Goal: Task Accomplishment & Management: Manage account settings

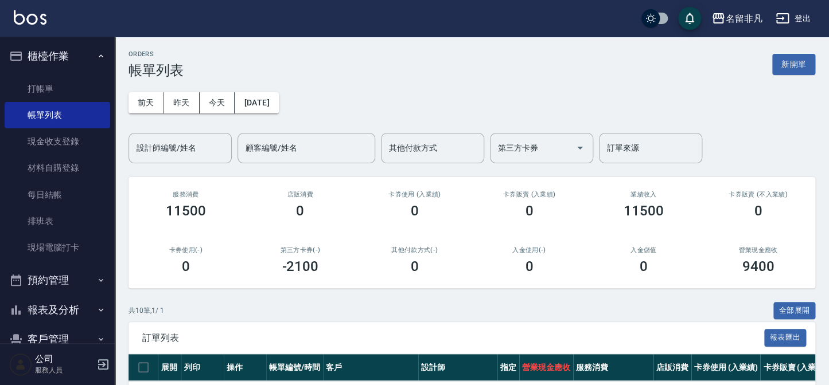
click at [808, 52] on div "ORDERS 帳單列表 新開單" at bounding box center [471, 64] width 687 height 28
drag, startPoint x: 805, startPoint y: 59, endPoint x: 768, endPoint y: 80, distance: 43.2
click at [805, 59] on button "新開單" at bounding box center [793, 64] width 43 height 21
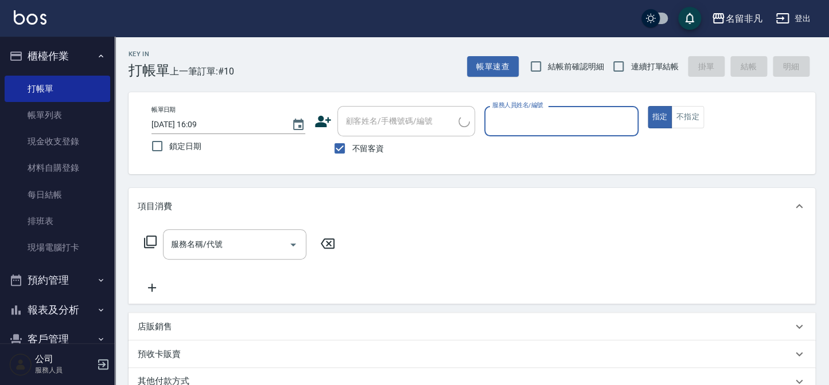
click at [362, 139] on label "不留客資" at bounding box center [356, 149] width 56 height 24
click at [352, 139] on input "不留客資" at bounding box center [340, 149] width 24 height 24
checkbox input "false"
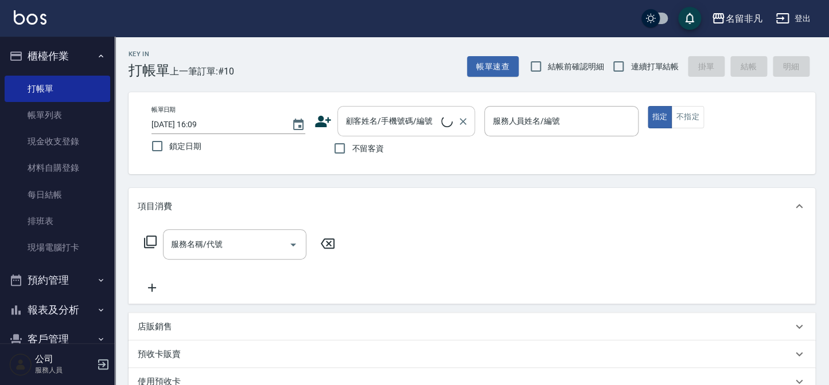
click at [366, 124] on input "顧客姓名/手機號碼/編號" at bounding box center [391, 121] width 99 height 20
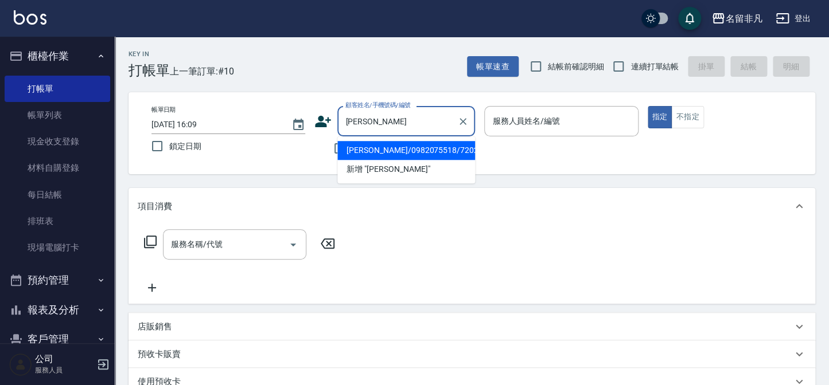
click at [376, 145] on li "[PERSON_NAME]/0982075518/720204" at bounding box center [406, 150] width 138 height 19
type input "[PERSON_NAME]/0982075518/720204"
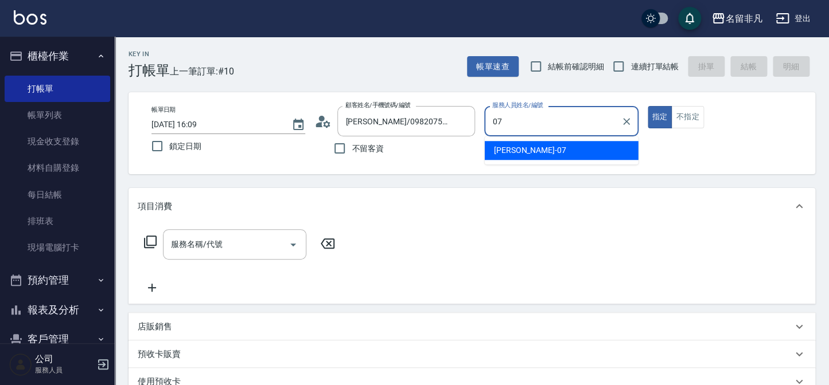
type input "[PERSON_NAME]-07"
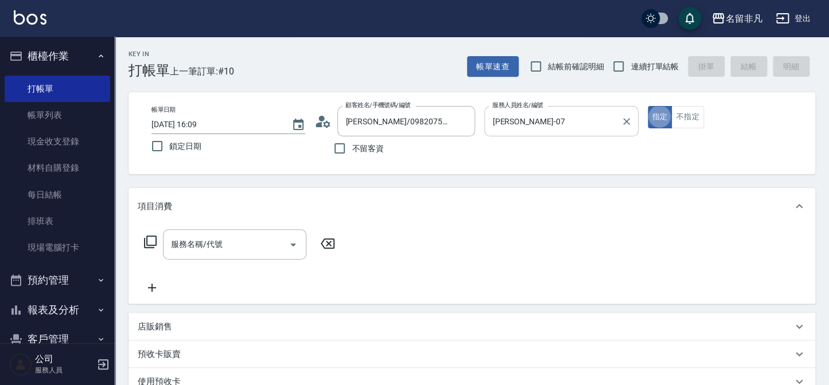
type button "true"
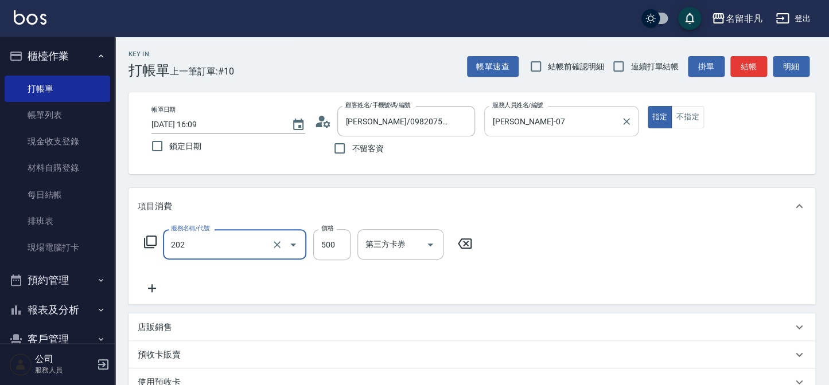
type input "剪髮(202)"
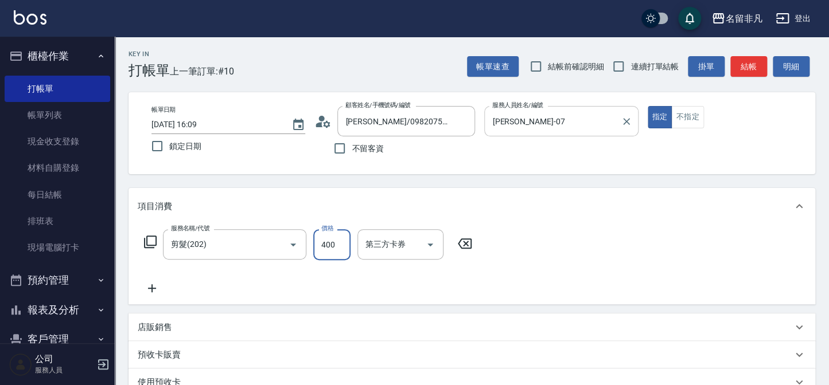
type input "400"
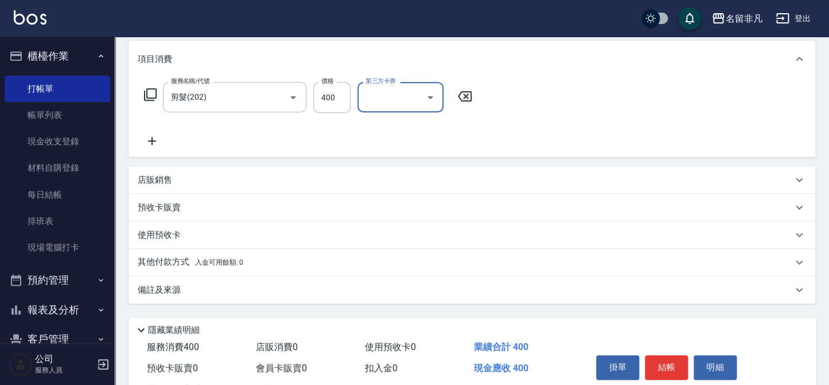
scroll to position [156, 0]
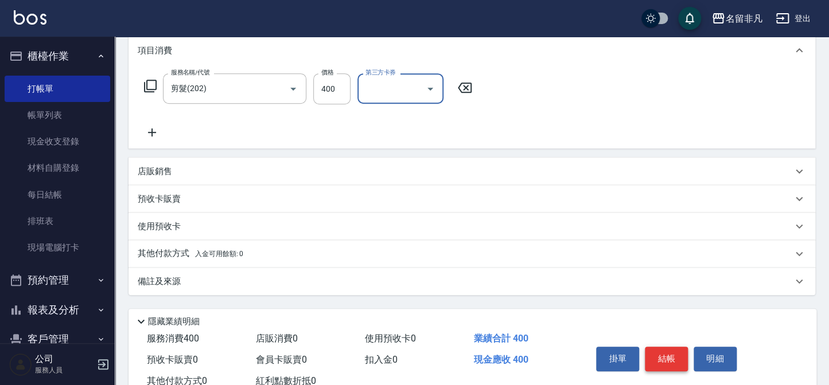
click at [671, 364] on button "結帳" at bounding box center [666, 359] width 43 height 24
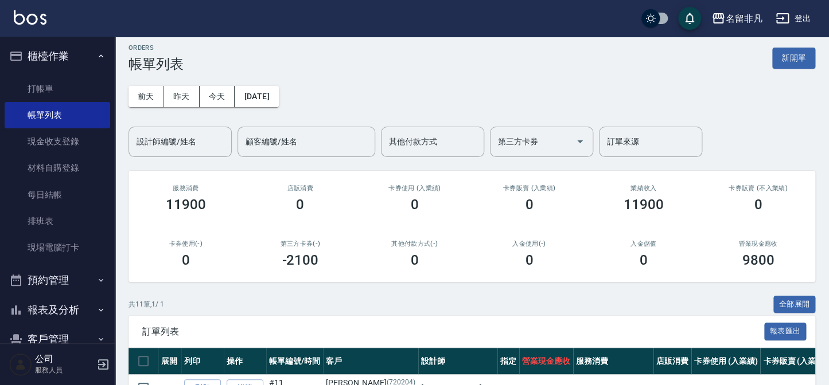
scroll to position [52, 0]
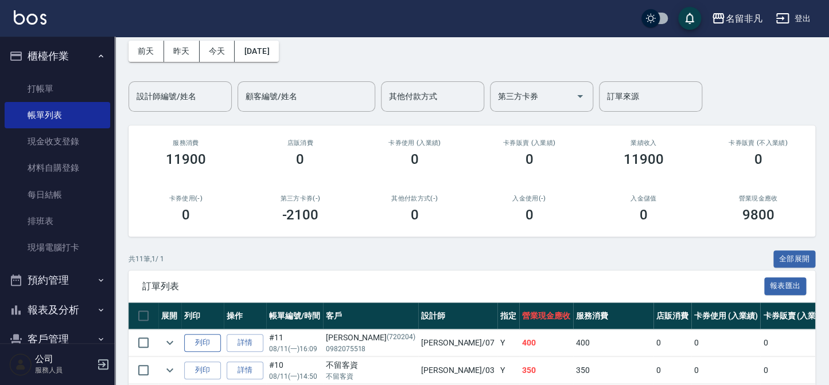
click at [197, 338] on button "列印" at bounding box center [202, 343] width 37 height 18
click at [67, 67] on button "櫃檯作業" at bounding box center [58, 56] width 106 height 30
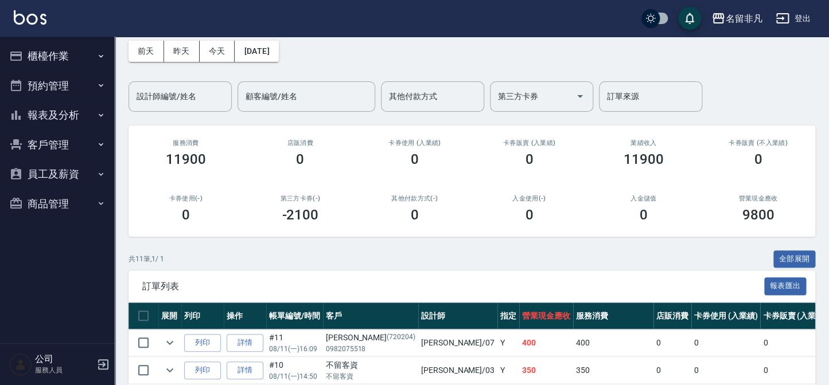
click at [50, 110] on button "報表及分析" at bounding box center [58, 115] width 106 height 30
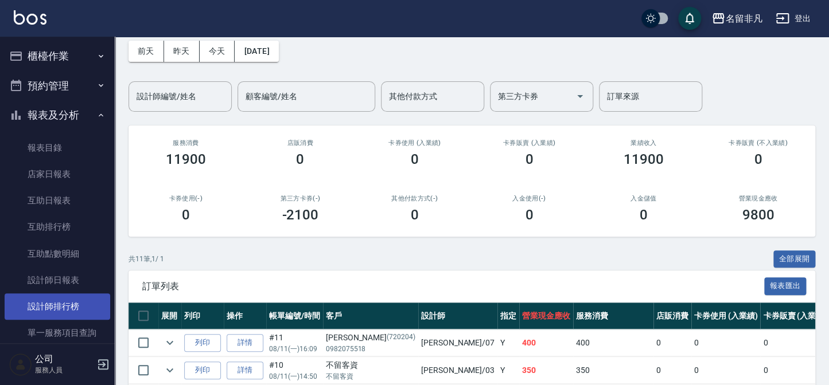
click at [56, 310] on link "設計師排行榜" at bounding box center [58, 307] width 106 height 26
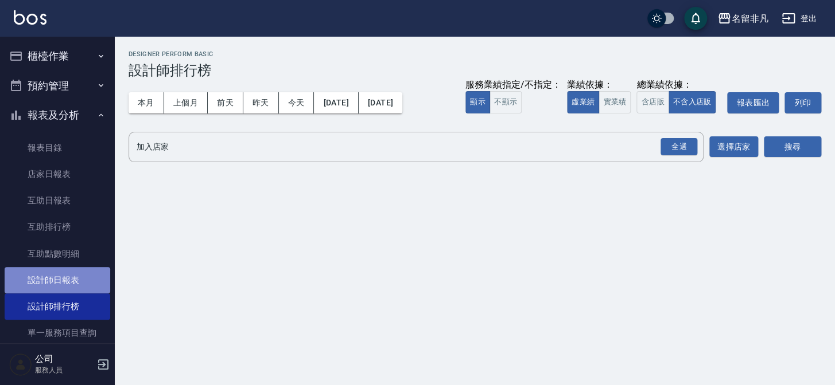
click at [59, 275] on link "設計師日報表" at bounding box center [58, 280] width 106 height 26
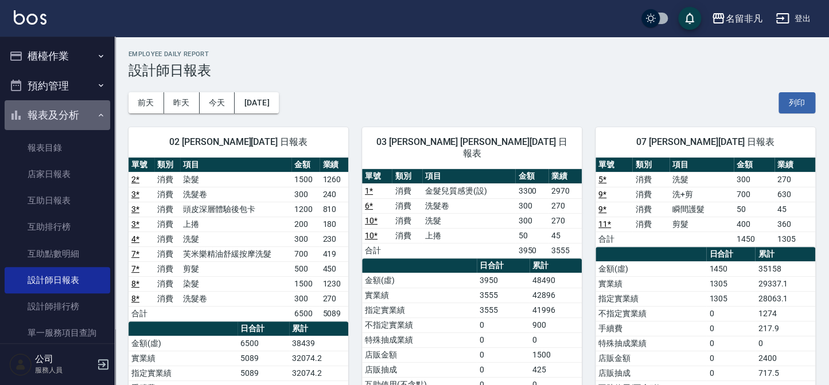
click at [74, 117] on button "報表及分析" at bounding box center [58, 115] width 106 height 30
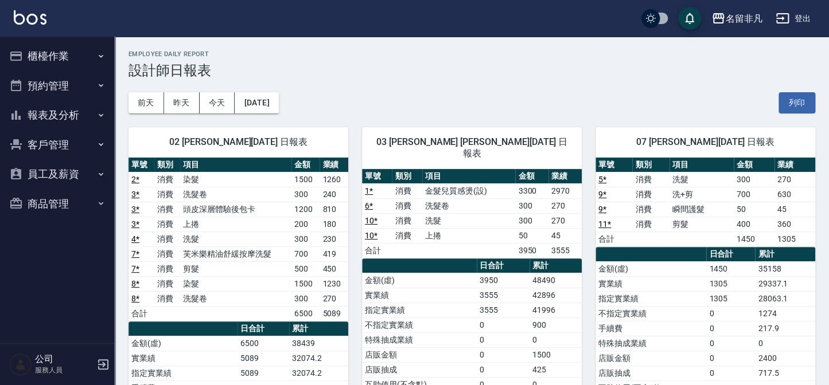
click at [53, 55] on button "櫃檯作業" at bounding box center [58, 56] width 106 height 30
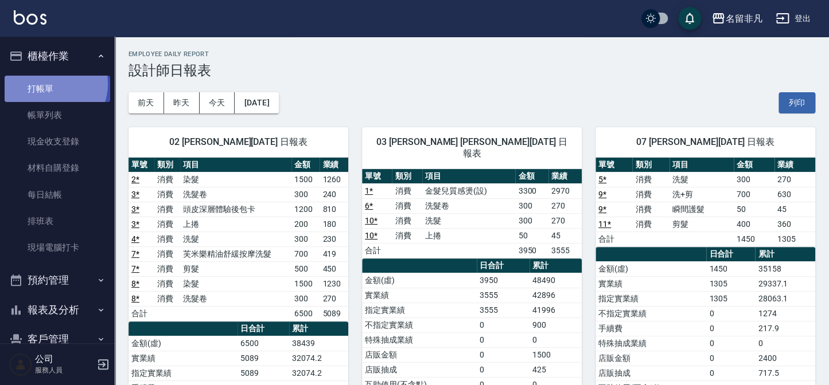
click at [50, 84] on link "打帳單" at bounding box center [58, 89] width 106 height 26
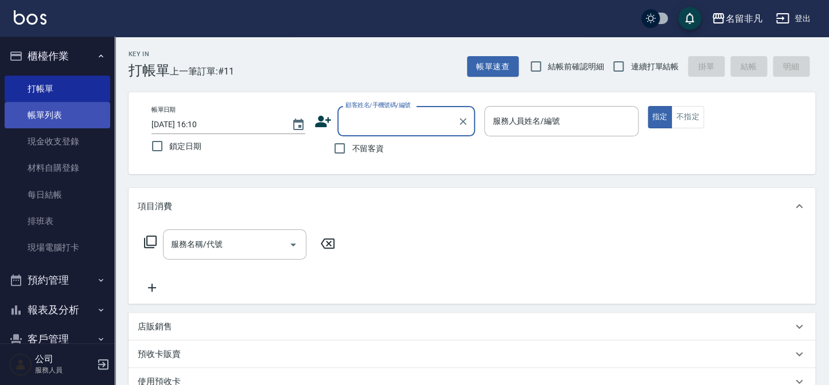
click at [74, 113] on link "帳單列表" at bounding box center [58, 115] width 106 height 26
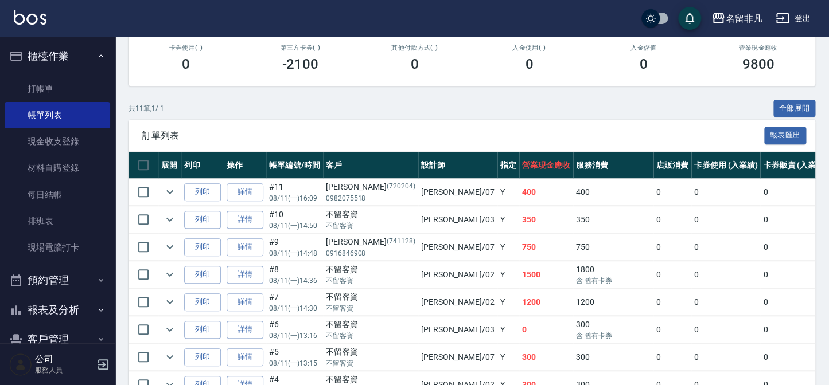
scroll to position [208, 0]
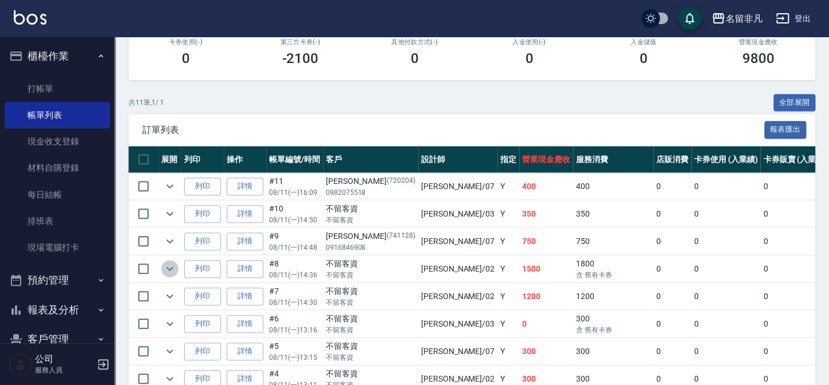
click at [169, 267] on icon "expand row" at bounding box center [170, 269] width 14 height 14
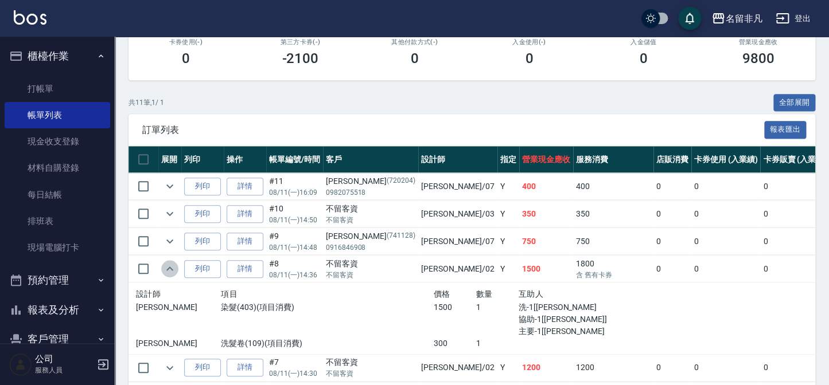
click at [165, 266] on icon "expand row" at bounding box center [170, 269] width 14 height 14
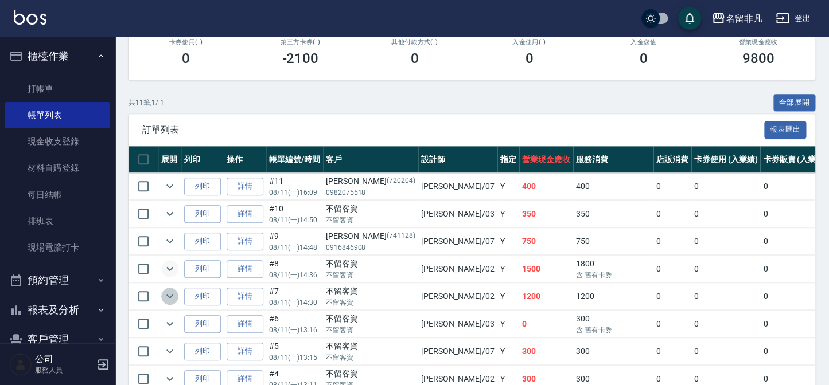
click at [173, 302] on button "expand row" at bounding box center [169, 296] width 17 height 17
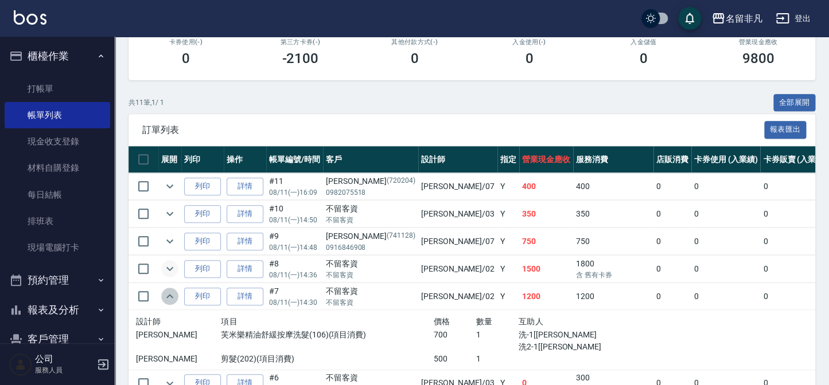
click at [173, 302] on button "expand row" at bounding box center [169, 296] width 17 height 17
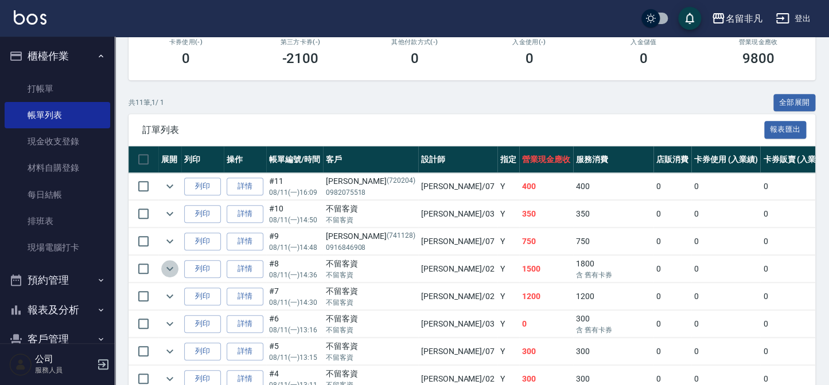
click at [172, 271] on icon "expand row" at bounding box center [170, 269] width 14 height 14
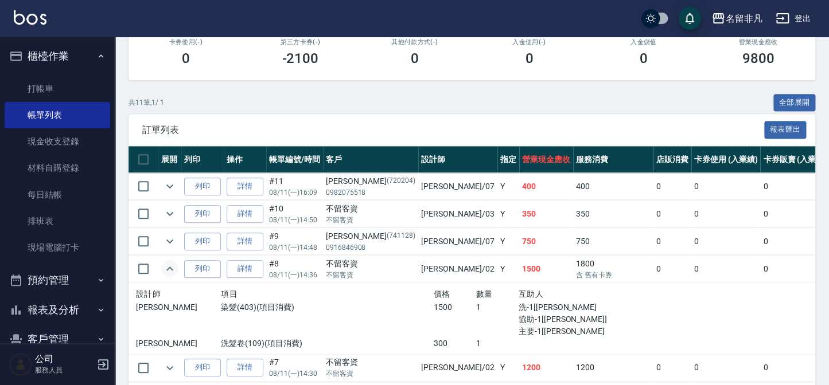
click at [172, 271] on icon "expand row" at bounding box center [170, 269] width 14 height 14
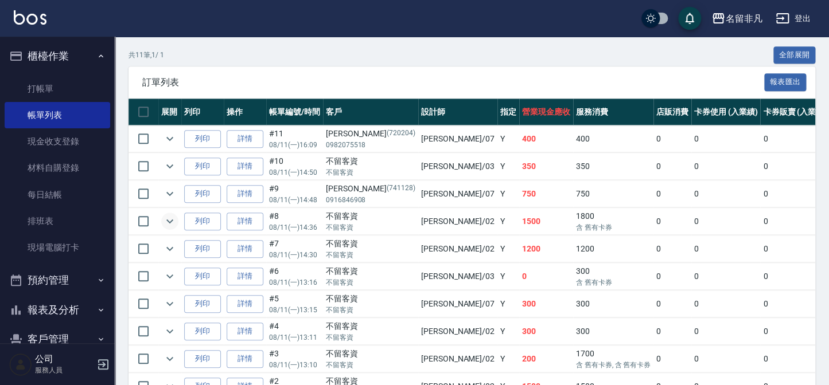
scroll to position [260, 0]
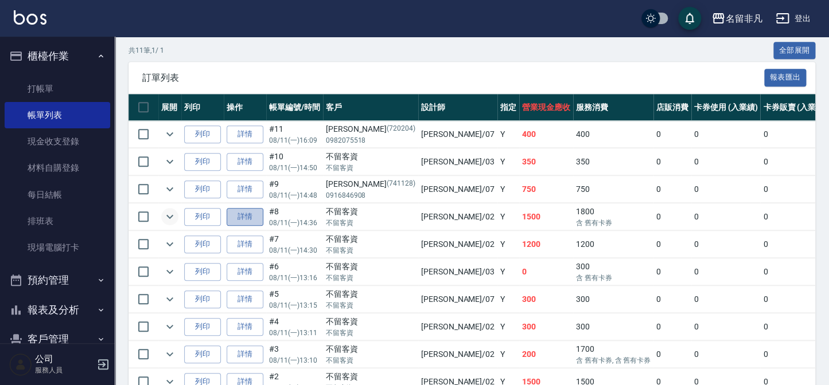
click at [236, 217] on link "詳情" at bounding box center [245, 217] width 37 height 18
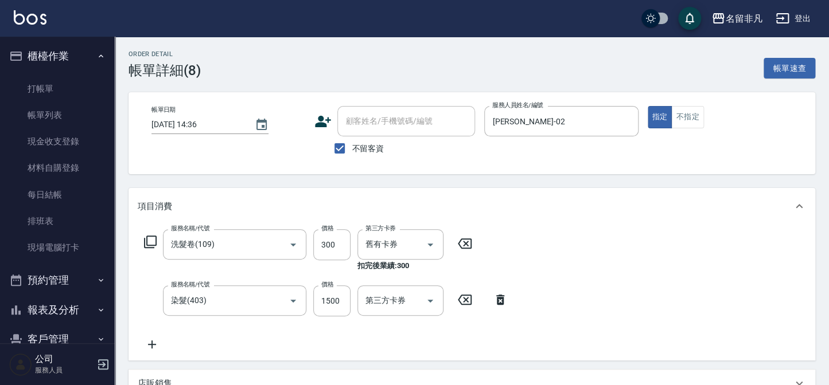
type input "[DATE] 14:36"
checkbox input "true"
type input "[PERSON_NAME]-02"
type input "洗髮卷(109)"
type input "染髮(403)"
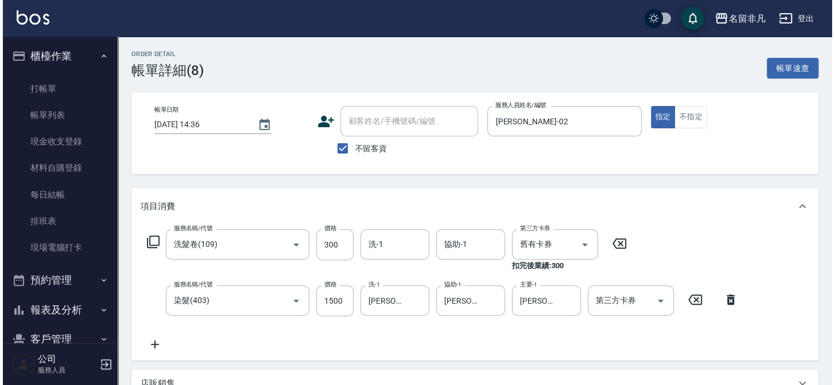
scroll to position [104, 0]
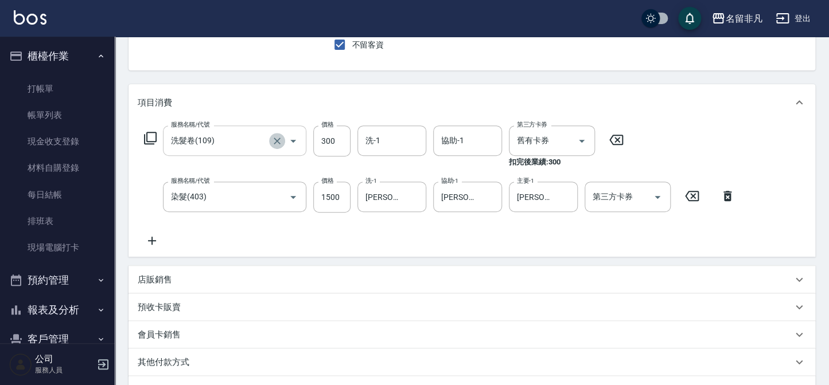
click at [275, 141] on icon "Clear" at bounding box center [276, 140] width 11 height 11
type input "洗髮卷(109)"
click at [147, 133] on icon at bounding box center [150, 138] width 14 height 14
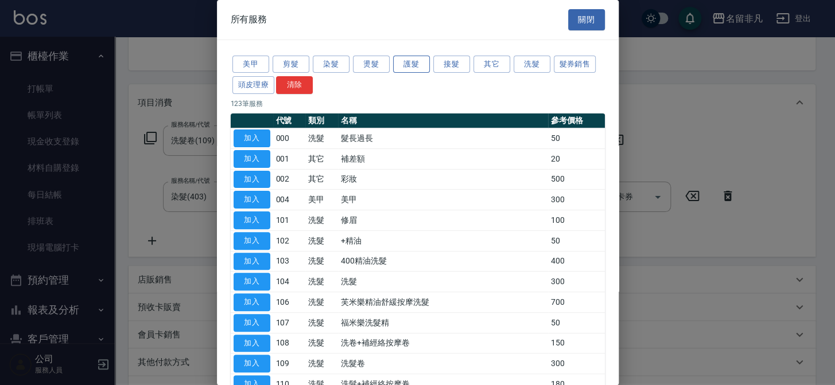
click at [394, 67] on button "護髮" at bounding box center [411, 65] width 37 height 18
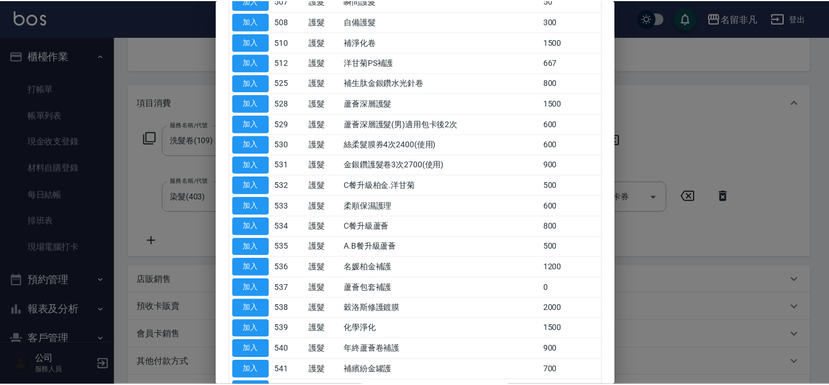
scroll to position [313, 0]
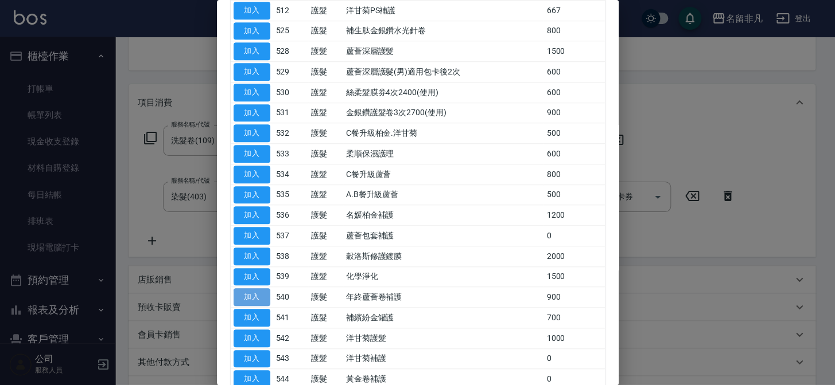
click at [255, 289] on button "加入" at bounding box center [251, 298] width 37 height 18
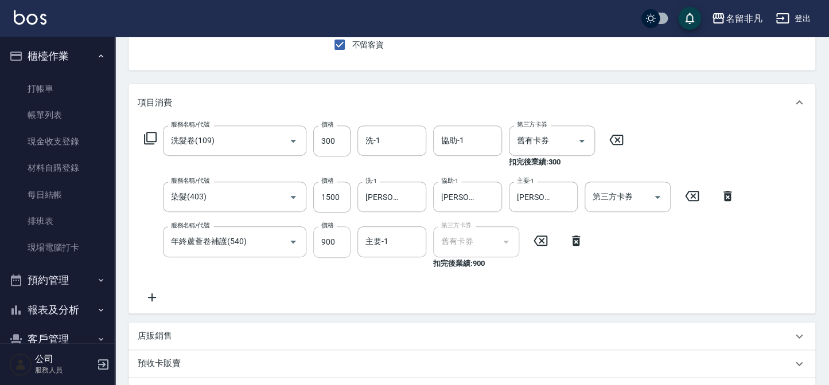
click at [333, 237] on input "900" at bounding box center [331, 242] width 37 height 31
type input "1000"
type input "[PERSON_NAME]-18"
click at [610, 137] on icon at bounding box center [616, 140] width 29 height 14
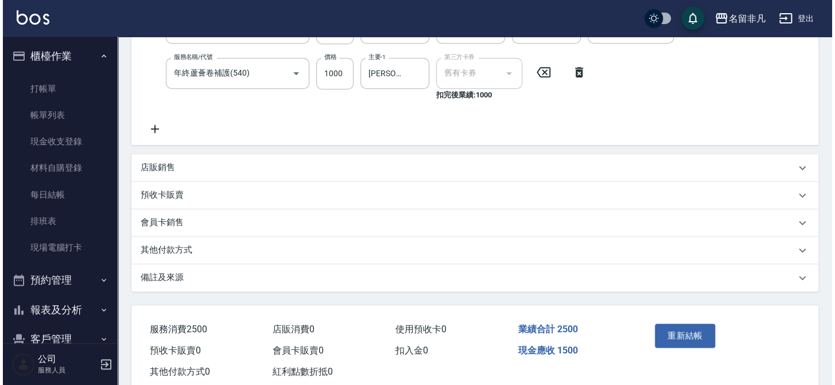
scroll to position [288, 0]
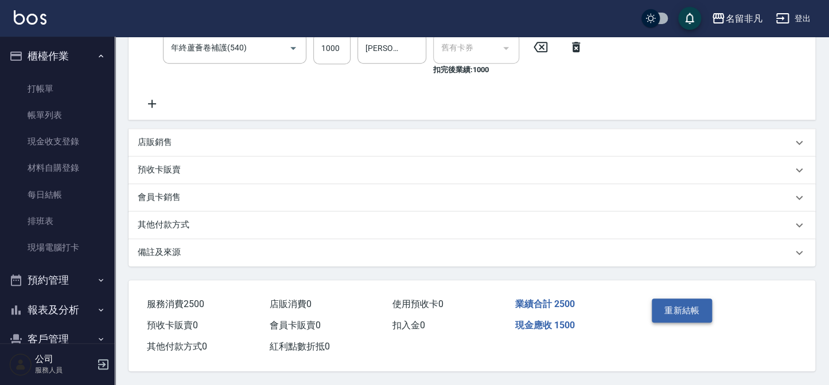
click at [684, 307] on button "重新結帳" at bounding box center [682, 311] width 61 height 24
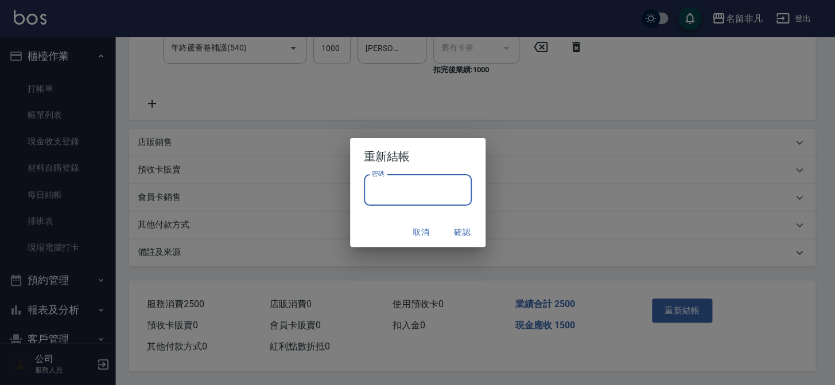
click at [419, 182] on input "密碼" at bounding box center [418, 190] width 108 height 31
type input "****"
click at [459, 233] on button "確認" at bounding box center [462, 232] width 37 height 21
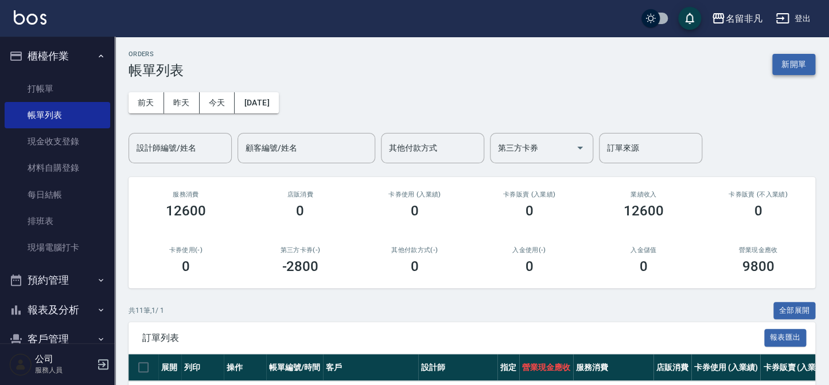
click at [794, 68] on button "新開單" at bounding box center [793, 64] width 43 height 21
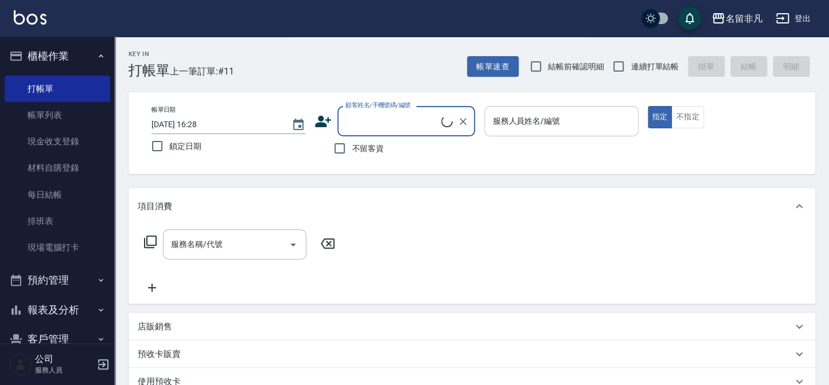
click at [595, 131] on div "服務人員姓名/編號" at bounding box center [561, 121] width 154 height 30
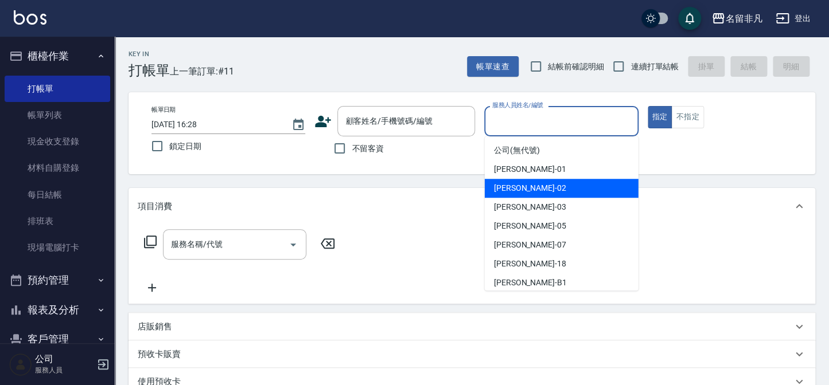
click at [560, 188] on div "[PERSON_NAME]-02" at bounding box center [562, 188] width 154 height 19
type input "[PERSON_NAME]-02"
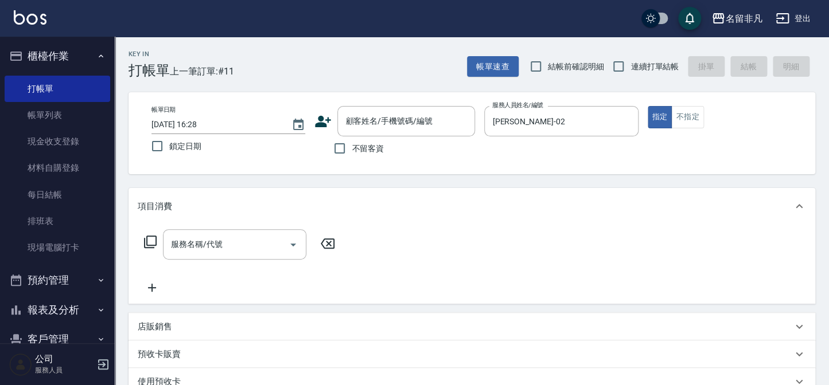
click at [364, 153] on span "不留客資" at bounding box center [368, 149] width 32 height 12
click at [352, 153] on input "不留客資" at bounding box center [340, 149] width 24 height 24
checkbox input "true"
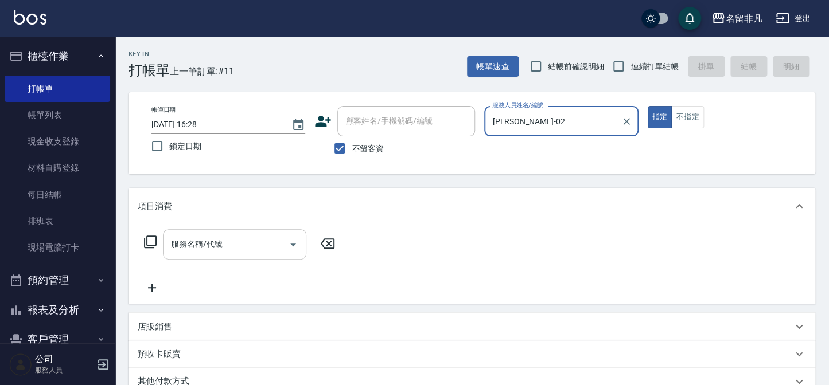
click at [225, 231] on div "服務名稱/代號" at bounding box center [234, 244] width 143 height 30
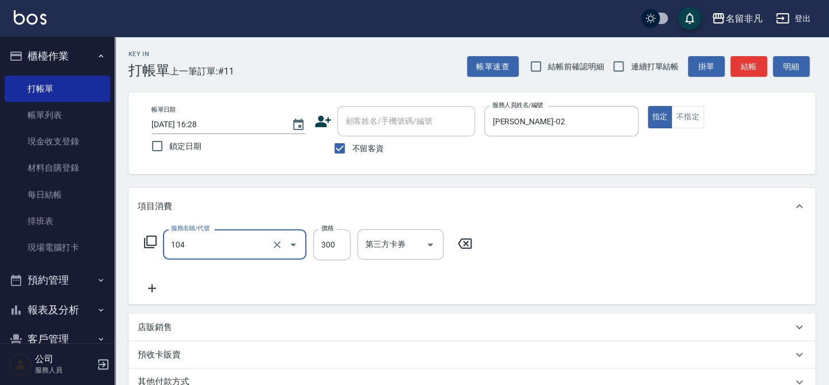
type input "洗髮(104)"
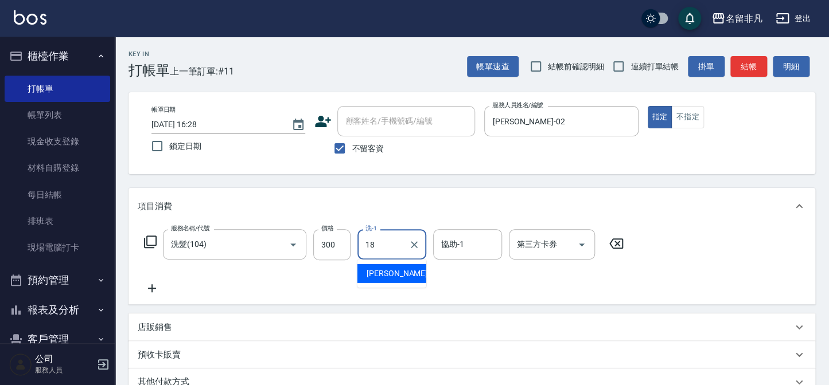
type input "[PERSON_NAME]-18"
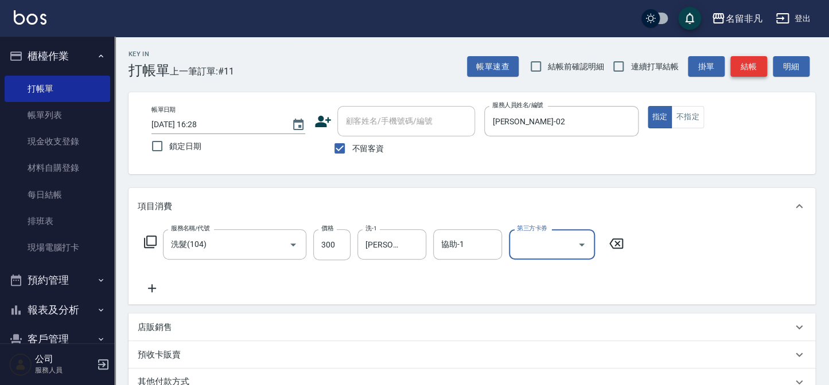
click at [745, 73] on button "結帳" at bounding box center [748, 66] width 37 height 21
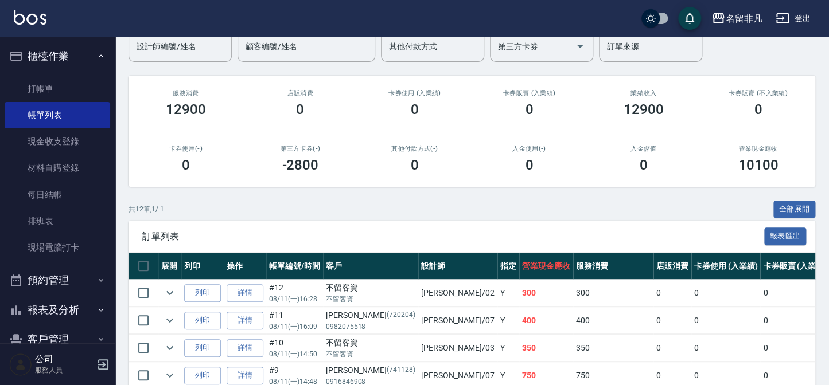
scroll to position [104, 0]
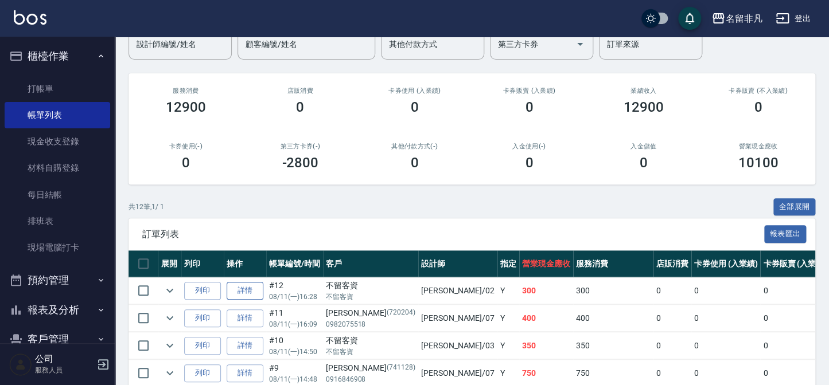
click at [247, 282] on link "詳情" at bounding box center [245, 291] width 37 height 18
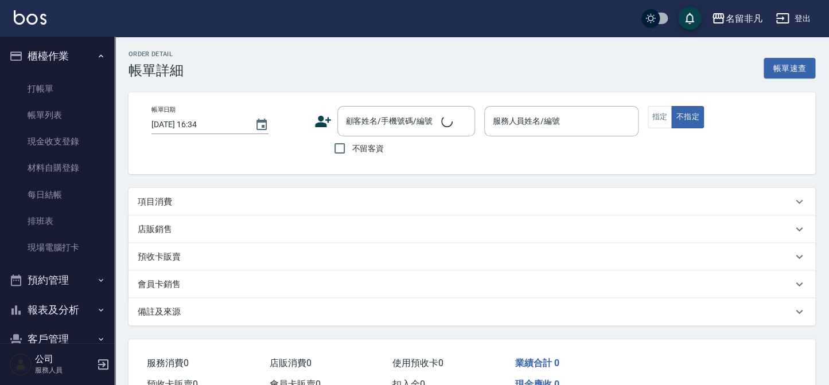
type input "[DATE] 16:28"
checkbox input "true"
type input "[PERSON_NAME]-02"
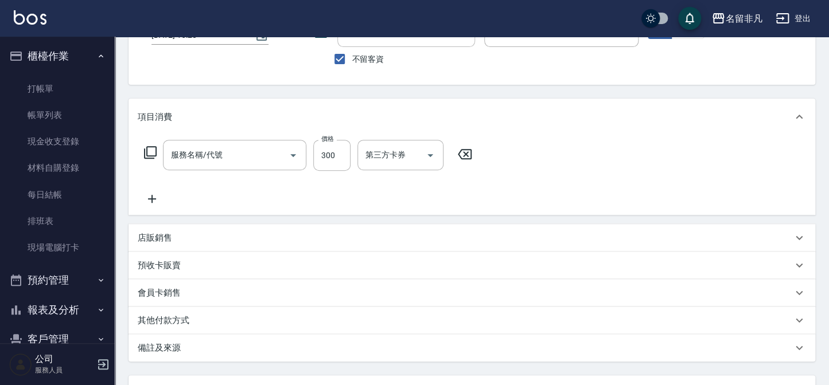
type input "洗髮(104)"
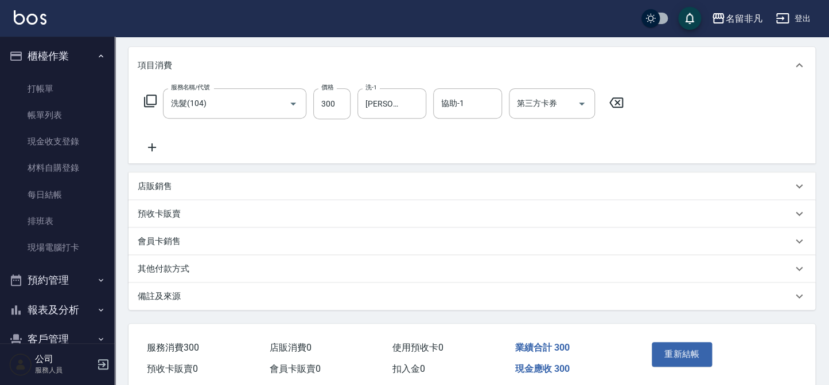
scroll to position [142, 0]
click at [189, 270] on p "其他付款方式" at bounding box center [164, 269] width 52 height 12
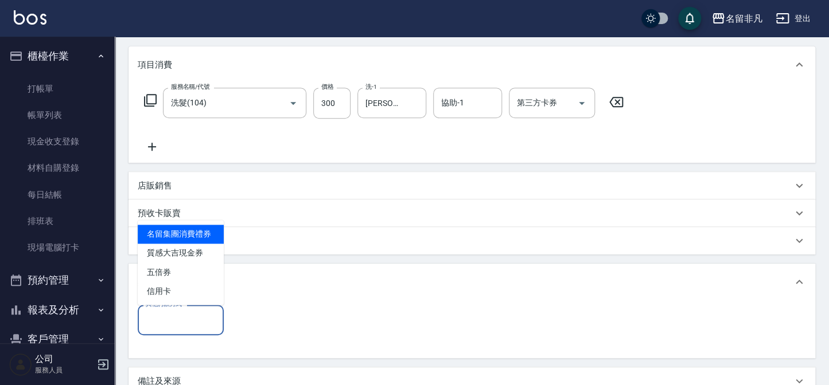
click at [181, 321] on input "其他付款方式" at bounding box center [181, 320] width 76 height 20
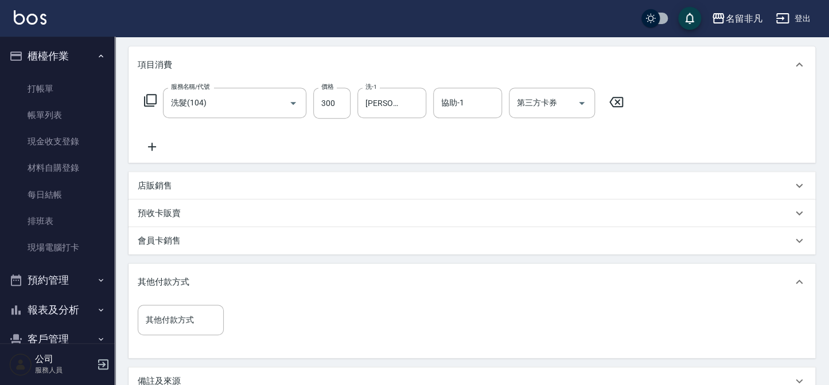
click at [196, 190] on div "店販銷售" at bounding box center [465, 186] width 655 height 12
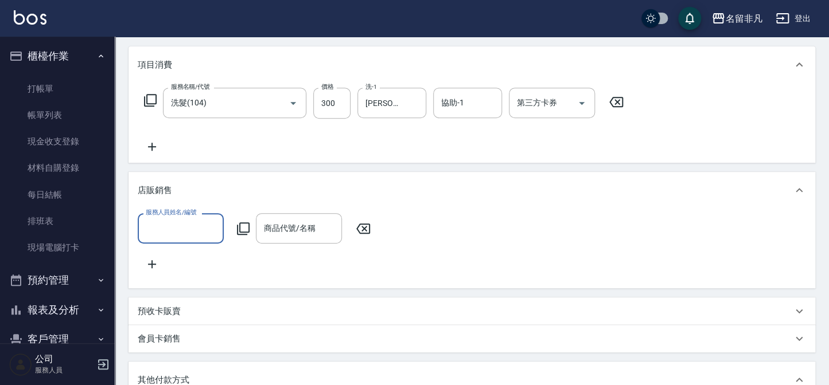
scroll to position [0, 0]
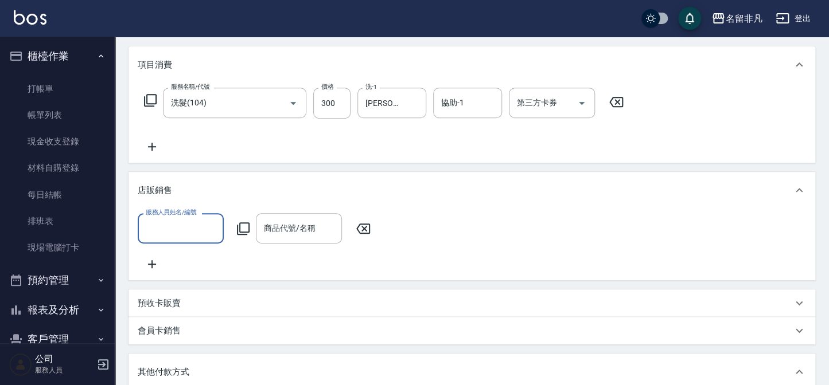
click at [183, 232] on input "服務人員姓名/編號" at bounding box center [181, 229] width 76 height 20
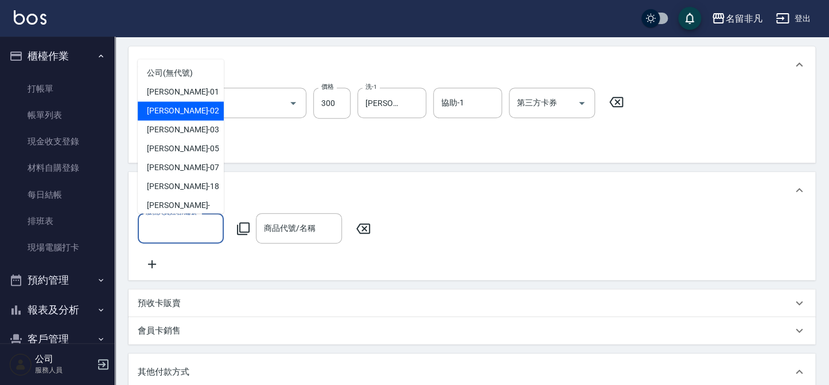
click at [181, 115] on span "[PERSON_NAME]-02" at bounding box center [183, 111] width 72 height 12
type input "[PERSON_NAME]-02"
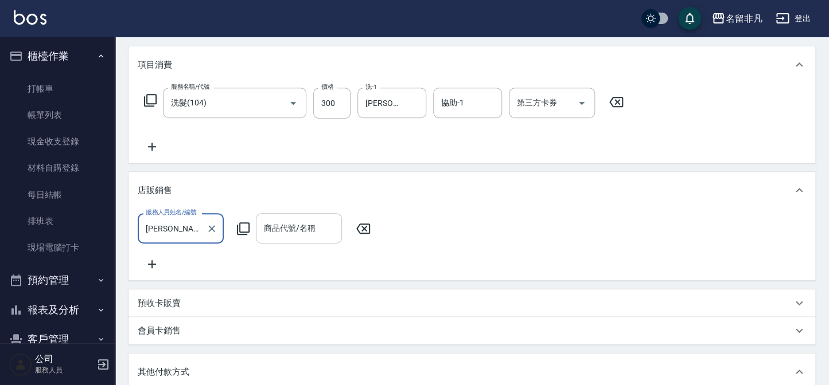
click at [268, 224] on div "商品代號/名稱 商品代號/名稱" at bounding box center [299, 228] width 86 height 30
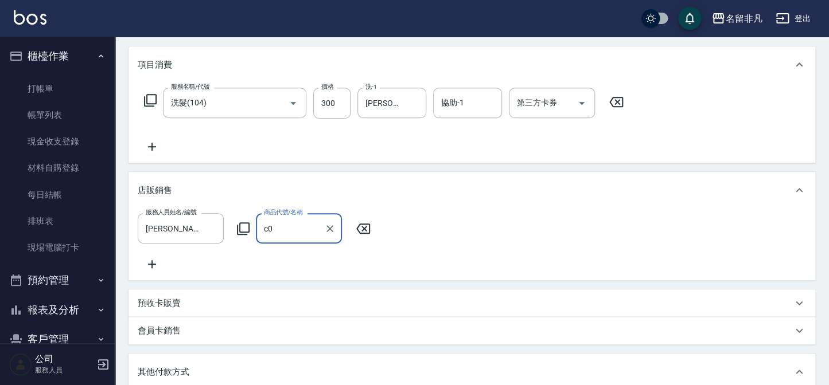
type input "c"
click at [300, 228] on input "韓式式" at bounding box center [290, 229] width 59 height 20
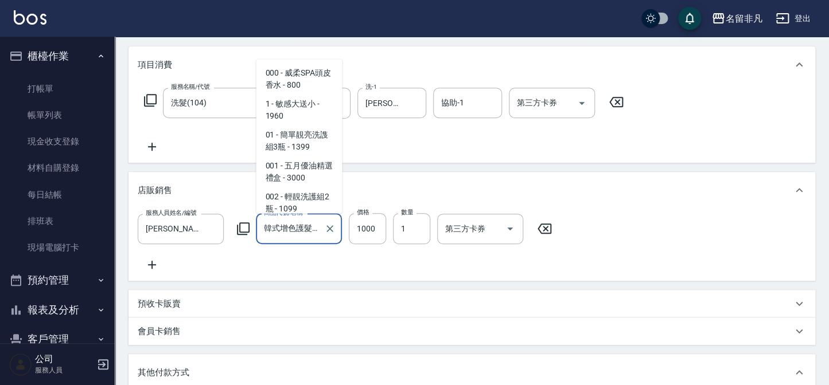
click at [300, 228] on input "韓式增色護髮膜" at bounding box center [290, 229] width 59 height 20
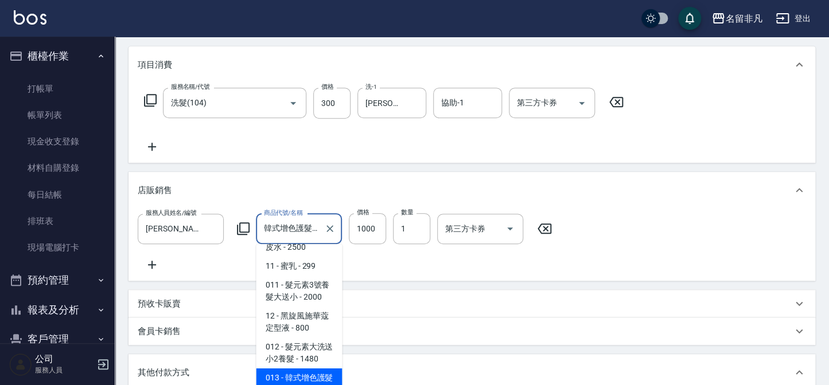
scroll to position [194, 0]
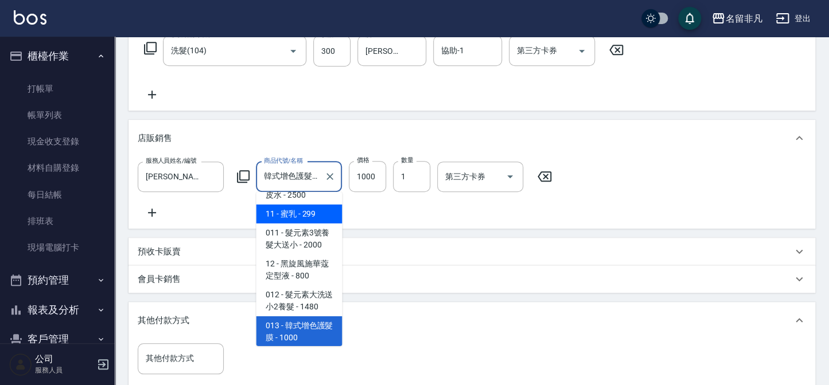
click at [318, 174] on input "韓式增色護髮膜" at bounding box center [290, 177] width 59 height 20
click at [317, 177] on input "韓式增色護髮膜" at bounding box center [290, 177] width 59 height 20
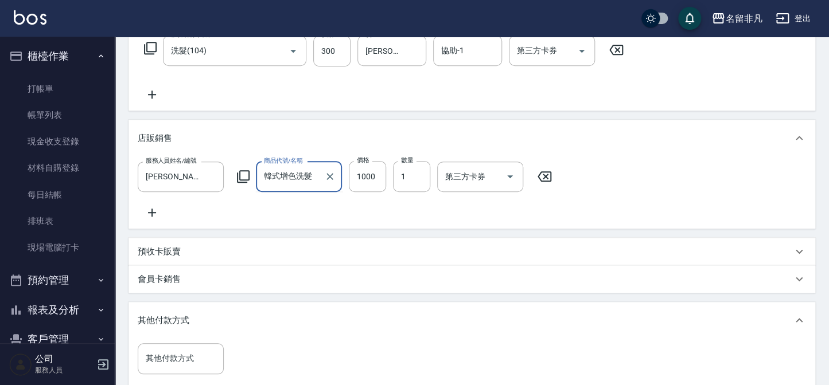
scroll to position [0, 0]
type input "韓式增色洗髮精"
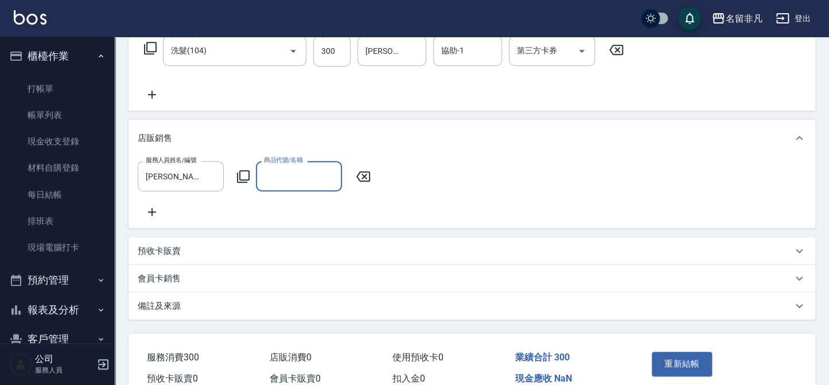
click at [321, 176] on input "商品代號/名稱" at bounding box center [299, 176] width 76 height 20
type input "補色洗髮精"
click at [326, 173] on icon "Clear" at bounding box center [329, 176] width 11 height 11
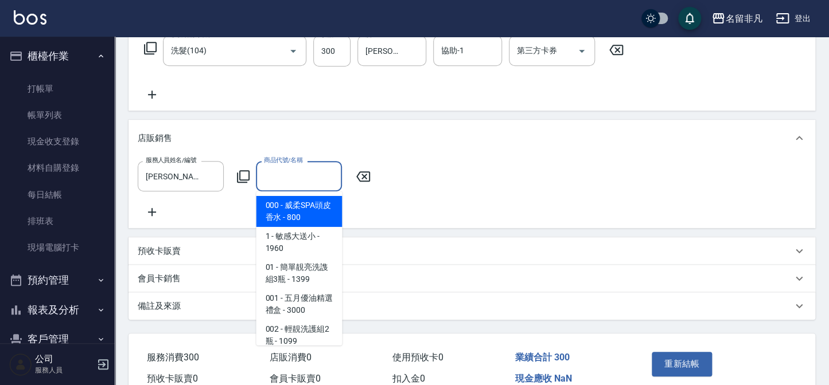
click at [241, 177] on icon at bounding box center [243, 177] width 14 height 14
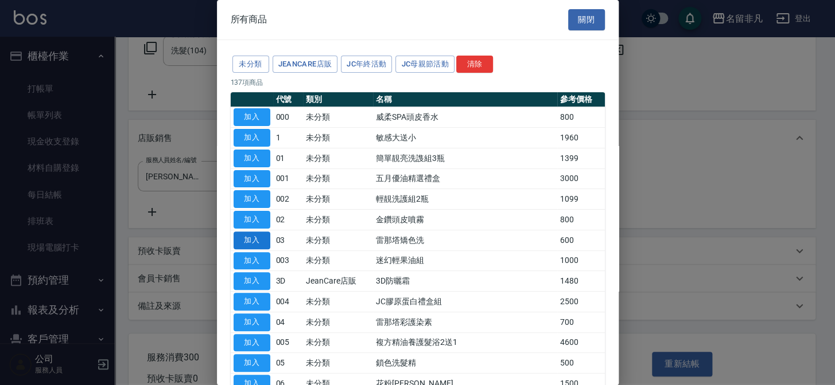
click at [252, 242] on button "加入" at bounding box center [251, 241] width 37 height 18
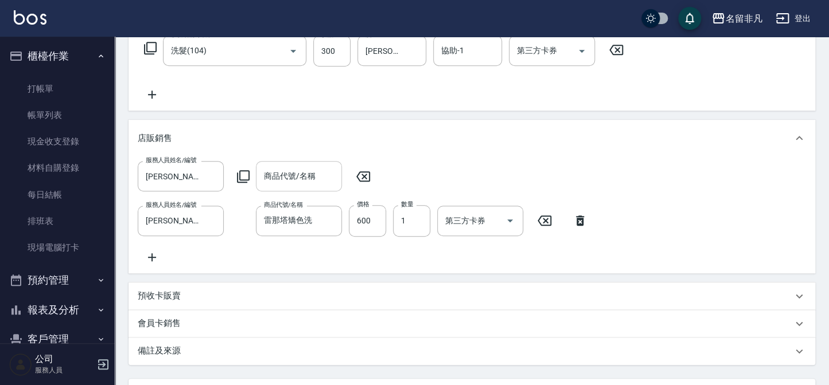
click at [364, 177] on icon at bounding box center [363, 177] width 14 height 10
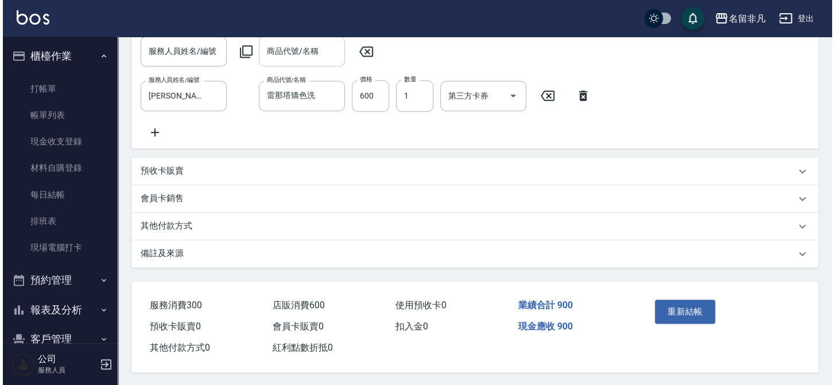
scroll to position [330, 0]
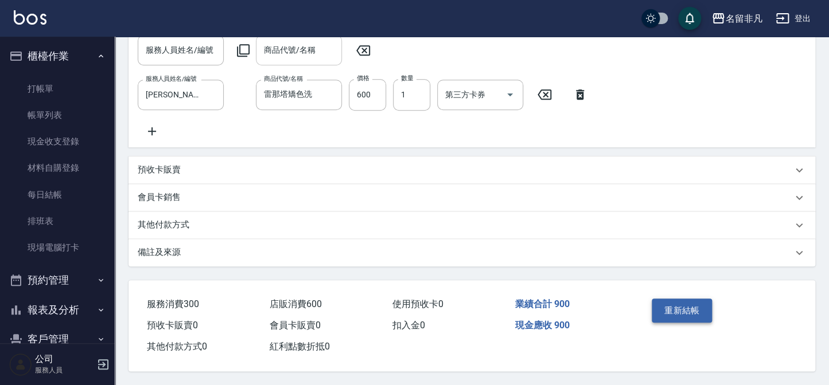
click at [681, 310] on button "重新結帳" at bounding box center [682, 311] width 61 height 24
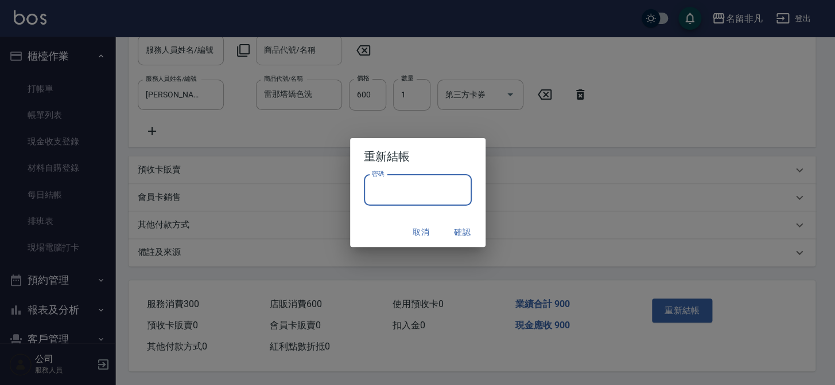
click at [369, 195] on input "密碼" at bounding box center [418, 190] width 108 height 31
type input "****"
click at [463, 223] on button "確認" at bounding box center [462, 232] width 37 height 21
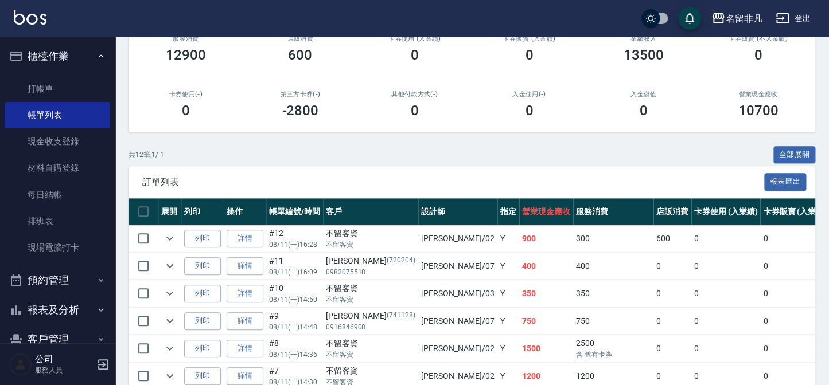
scroll to position [208, 0]
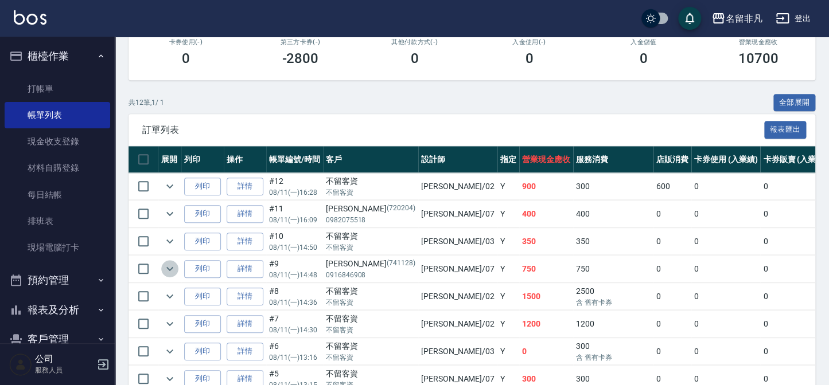
click at [161, 268] on button "expand row" at bounding box center [169, 268] width 17 height 17
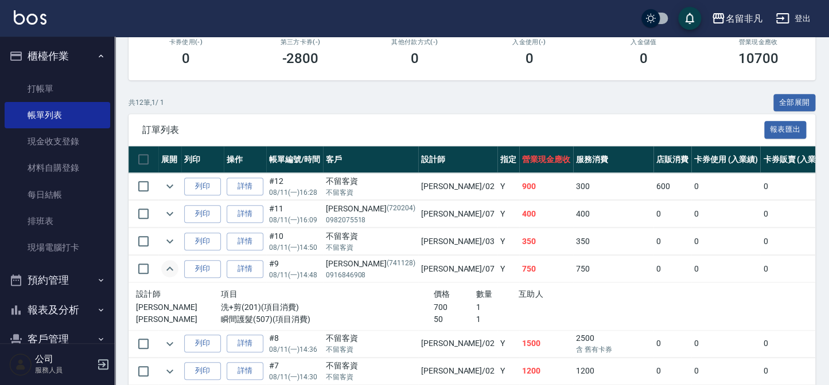
click at [161, 268] on button "expand row" at bounding box center [169, 268] width 17 height 17
